Goal: Task Accomplishment & Management: Manage account settings

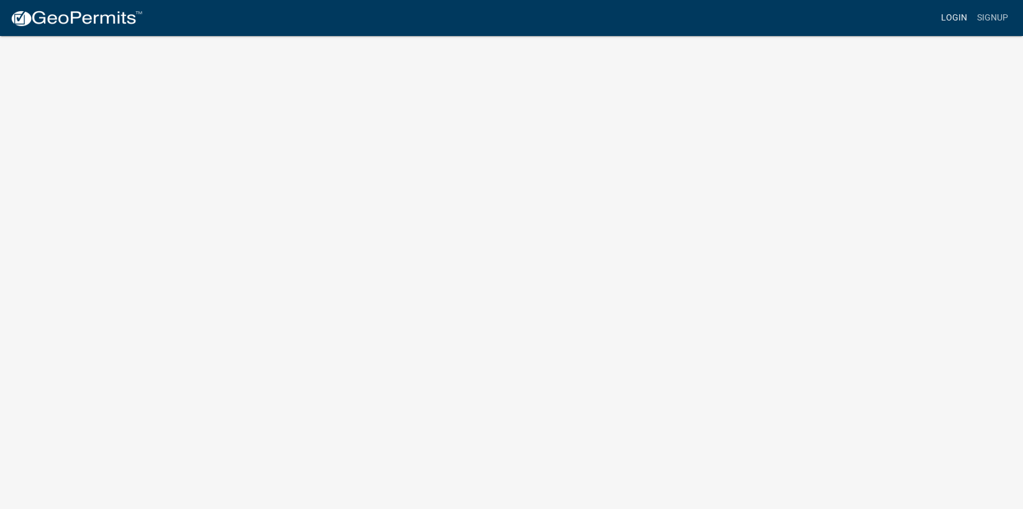
click at [968, 17] on link "Login" at bounding box center [954, 18] width 36 height 24
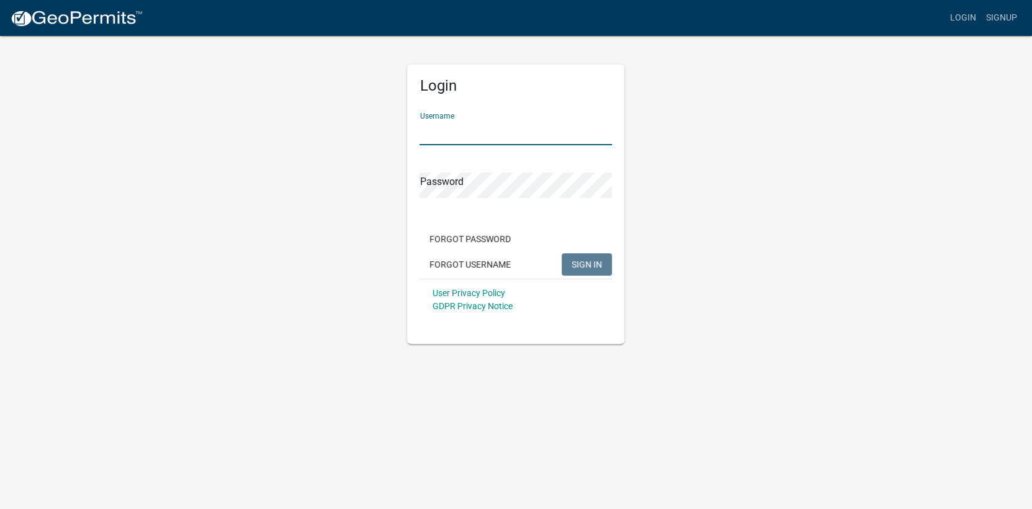
click at [524, 122] on input "Username" at bounding box center [516, 132] width 192 height 25
click at [478, 261] on div "Forgot Password Forgot Username SIGN IN" at bounding box center [516, 253] width 192 height 51
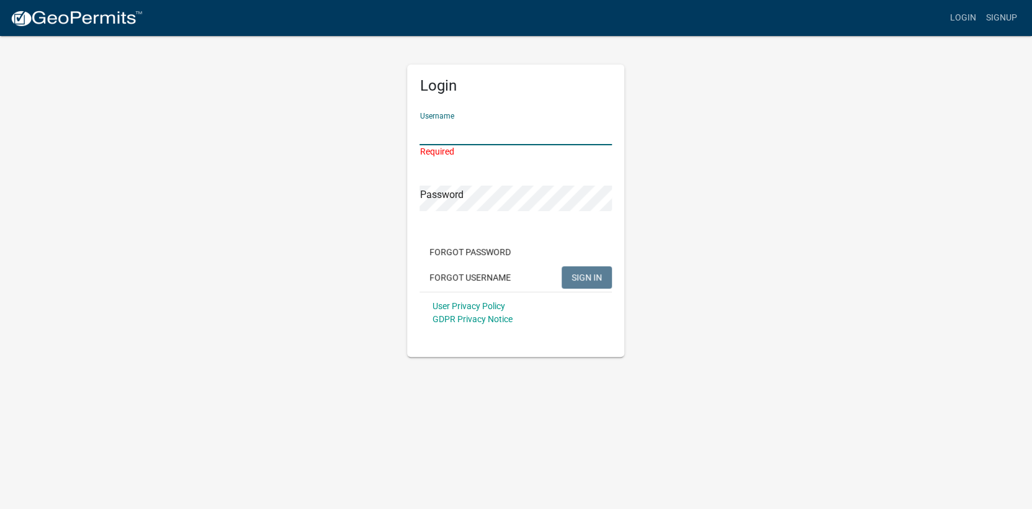
click at [500, 130] on input "Username" at bounding box center [516, 132] width 192 height 25
click at [466, 317] on link "GDPR Privacy Notice" at bounding box center [472, 319] width 80 height 10
click at [495, 251] on button "Forgot Password" at bounding box center [470, 252] width 101 height 22
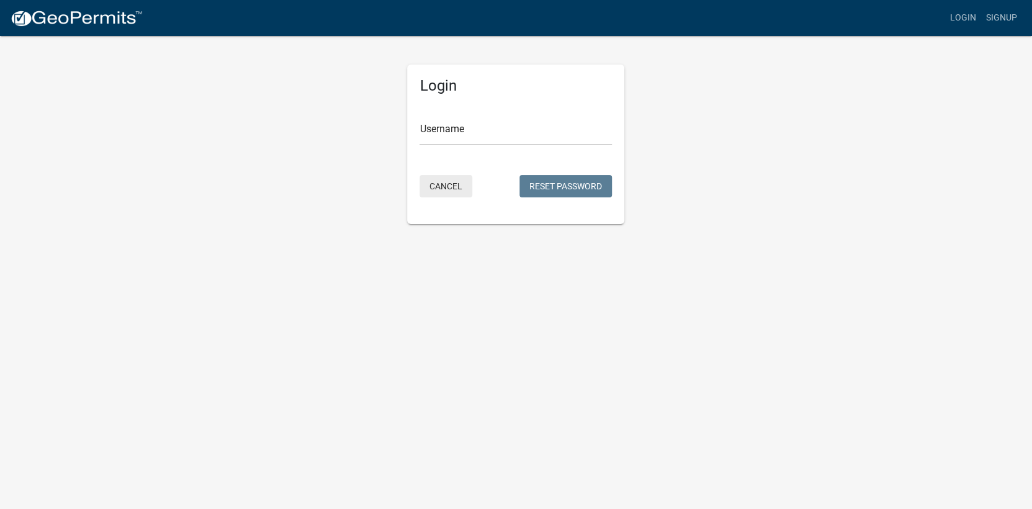
click at [440, 183] on button "Cancel" at bounding box center [446, 186] width 53 height 22
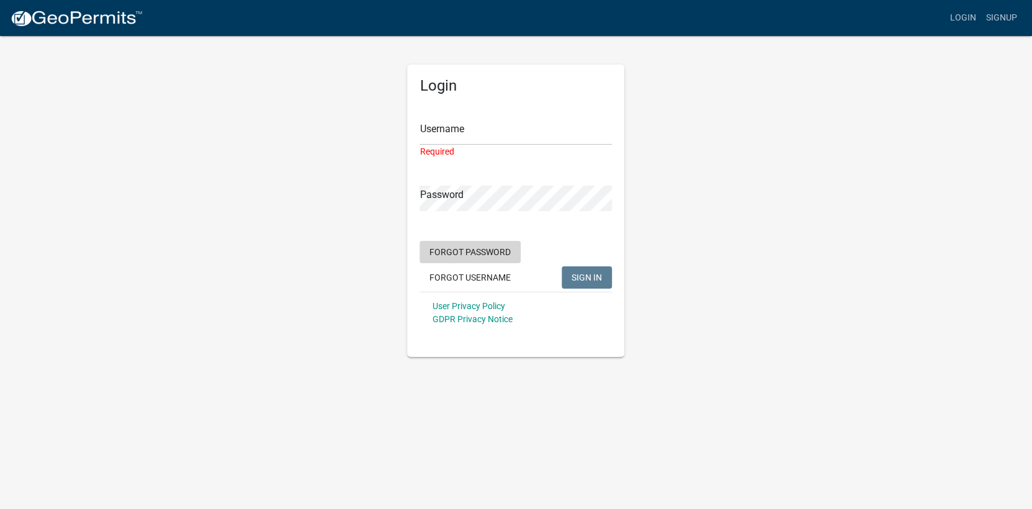
click at [471, 246] on button "Forgot Password" at bounding box center [470, 252] width 101 height 22
